Goal: Check status

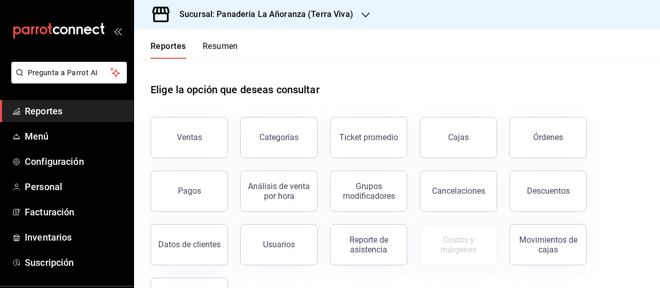
drag, startPoint x: 570, startPoint y: 139, endPoint x: 559, endPoint y: 136, distance: 12.3
click at [570, 139] on button "Órdenes" at bounding box center [548, 137] width 77 height 41
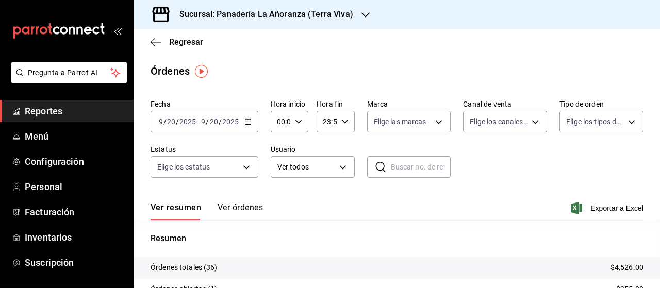
click at [366, 17] on icon "button" at bounding box center [366, 15] width 8 height 8
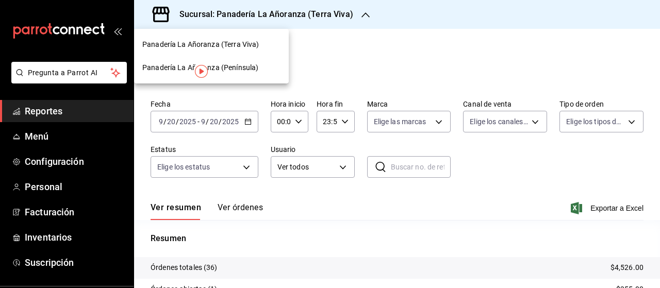
click at [255, 69] on span "Panadería La Añoranza (Península)" at bounding box center [200, 67] width 116 height 11
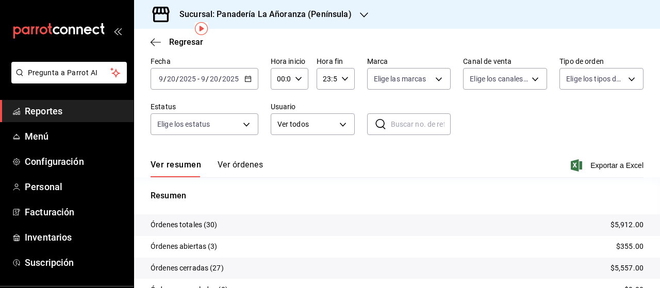
scroll to position [103, 0]
